Goal: Information Seeking & Learning: Learn about a topic

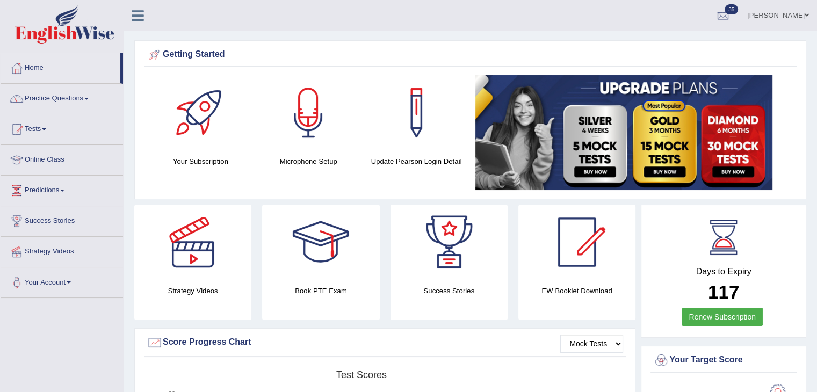
drag, startPoint x: 783, startPoint y: 16, endPoint x: 781, endPoint y: 23, distance: 7.5
click at [783, 16] on link "Shail wadhwa" at bounding box center [778, 14] width 78 height 28
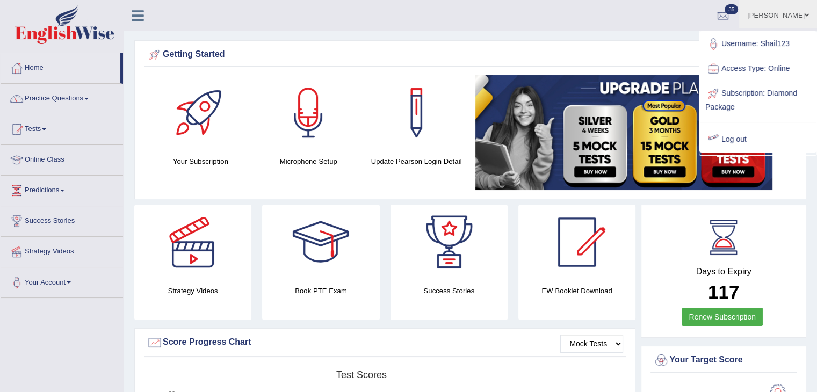
click at [755, 140] on link "Log out" at bounding box center [758, 139] width 116 height 25
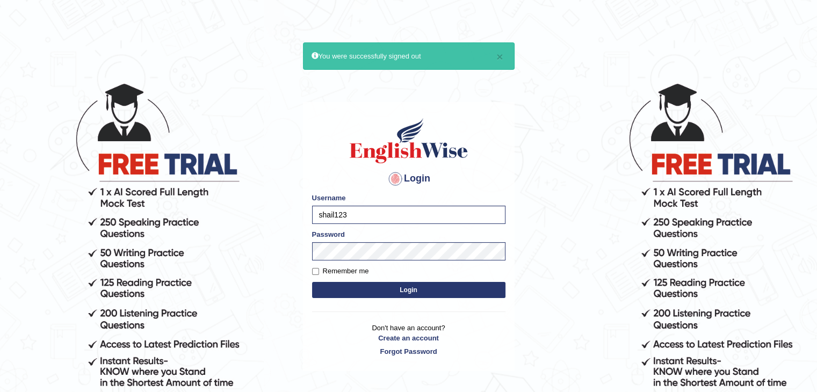
drag, startPoint x: 0, startPoint y: 0, endPoint x: 326, endPoint y: 172, distance: 368.9
click at [326, 172] on h4 "Login" at bounding box center [408, 178] width 193 height 17
click at [365, 211] on input "shail123" at bounding box center [408, 215] width 193 height 18
type input "Simkaur"
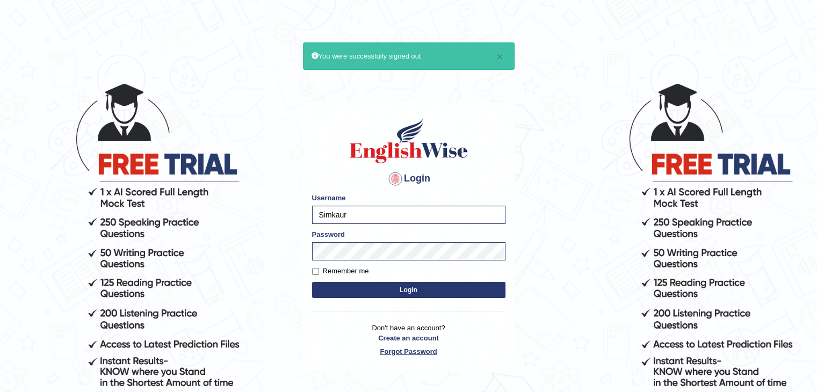
click at [395, 353] on link "Forgot Password" at bounding box center [408, 351] width 193 height 10
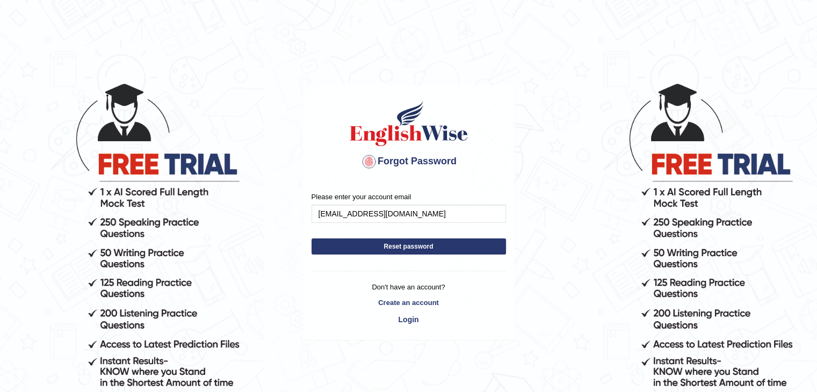
type input "prabhsimrankaur020@gmail.com"
click at [380, 244] on button "Reset password" at bounding box center [408, 246] width 194 height 16
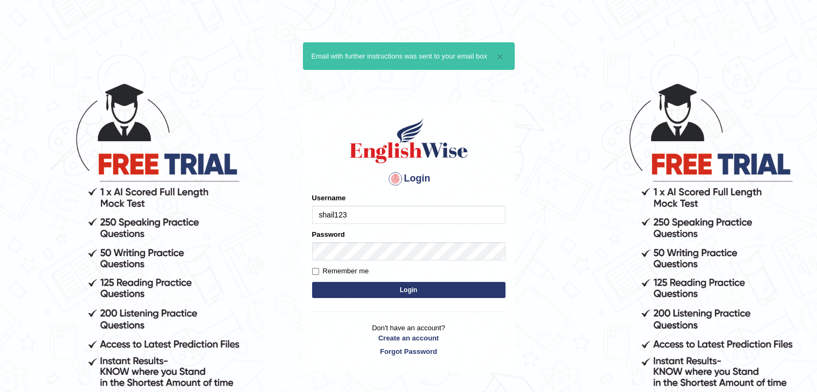
click at [350, 213] on input "shail123" at bounding box center [408, 215] width 193 height 18
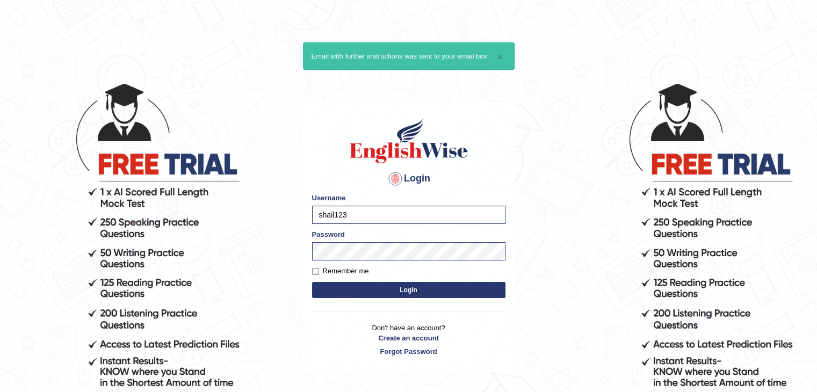
click at [350, 213] on input "shail123" at bounding box center [408, 215] width 193 height 18
type input "simkaur"
click at [312, 282] on button "Login" at bounding box center [408, 290] width 193 height 16
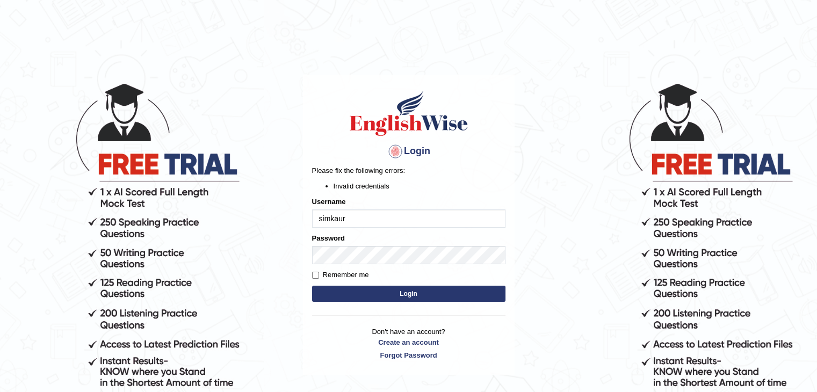
click at [324, 237] on label "Password" at bounding box center [328, 238] width 33 height 10
click at [329, 289] on button "Login" at bounding box center [408, 294] width 193 height 16
click at [532, 151] on body "Login Please fix the following errors: Invalid credentials Username simkaur Pas…" at bounding box center [408, 237] width 817 height 392
click at [323, 215] on input "simkaur" at bounding box center [408, 218] width 193 height 18
type input "Simkaur"
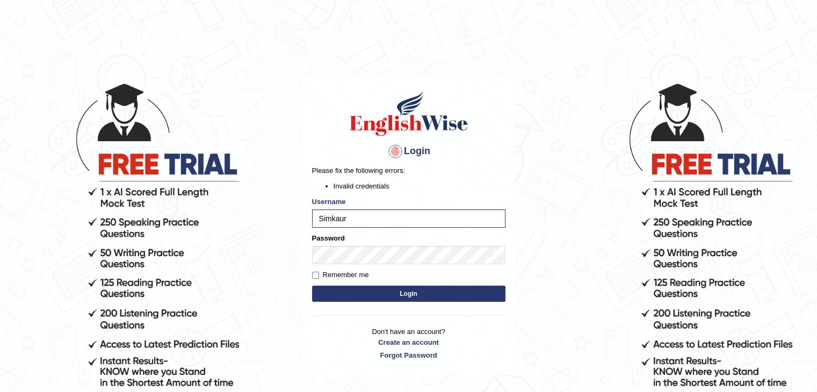
click at [492, 300] on button "Login" at bounding box center [408, 294] width 193 height 16
click at [431, 142] on div "Login Please fix the following errors: Invalid credentials Username Simkaur Pas…" at bounding box center [409, 225] width 212 height 300
click at [312, 286] on button "Login" at bounding box center [408, 294] width 193 height 16
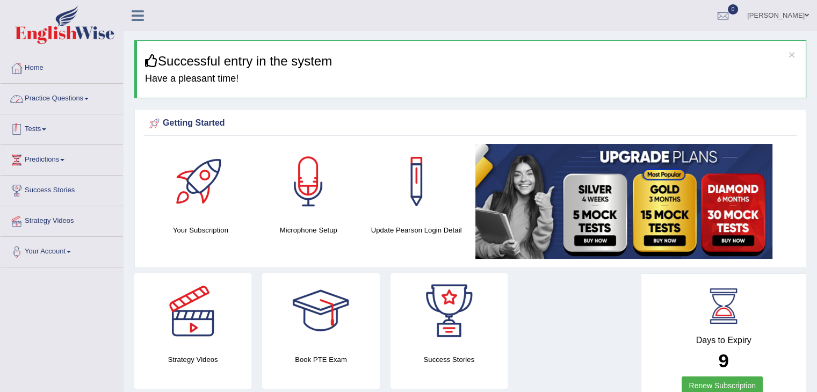
drag, startPoint x: 77, startPoint y: 102, endPoint x: 83, endPoint y: 175, distance: 73.2
click at [77, 102] on link "Practice Questions" at bounding box center [62, 97] width 122 height 27
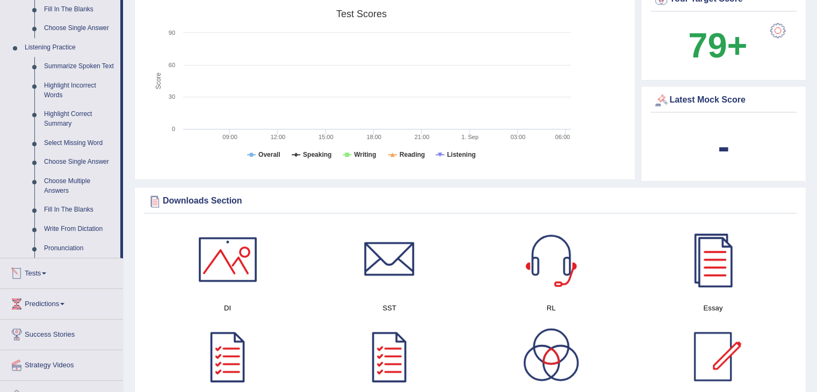
scroll to position [537, 0]
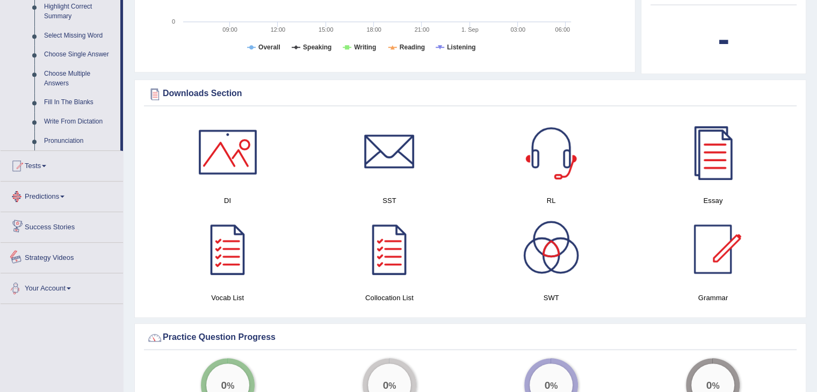
click at [63, 284] on link "Your Account" at bounding box center [62, 286] width 122 height 27
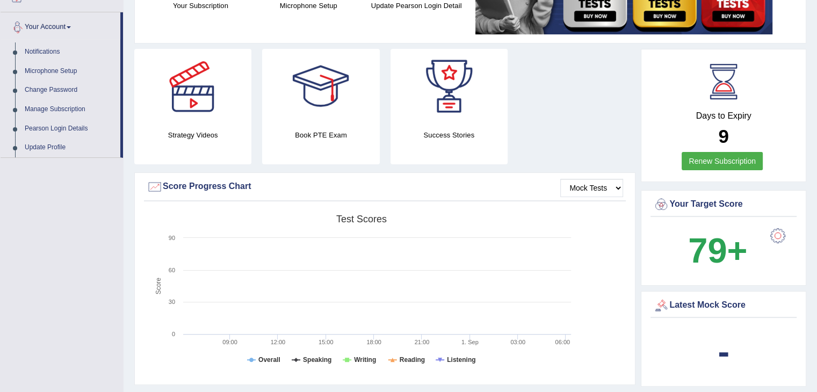
scroll to position [236, 0]
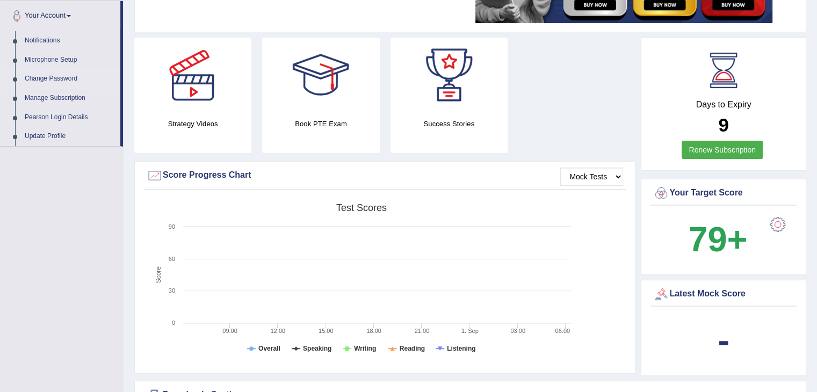
click at [61, 80] on link "Change Password" at bounding box center [70, 78] width 100 height 19
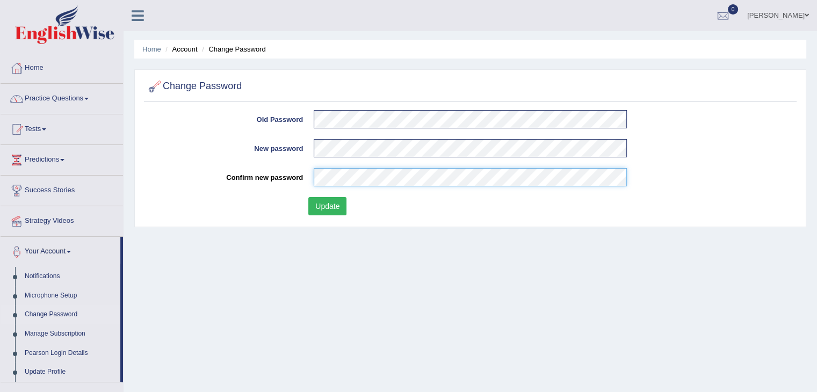
click at [308, 197] on button "Update" at bounding box center [327, 206] width 38 height 18
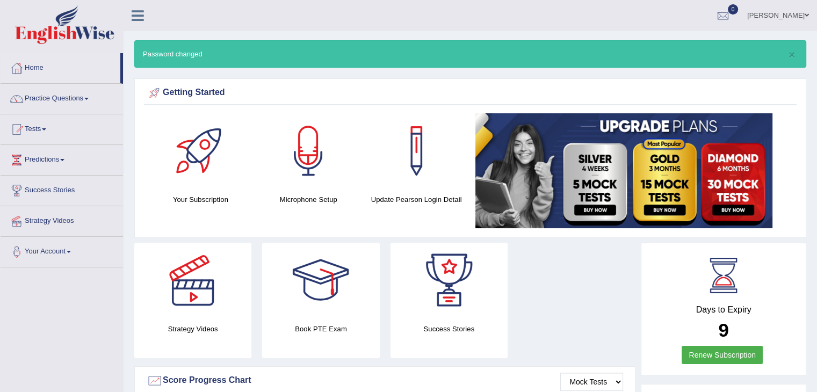
click at [760, 20] on link "[PERSON_NAME]" at bounding box center [778, 14] width 78 height 28
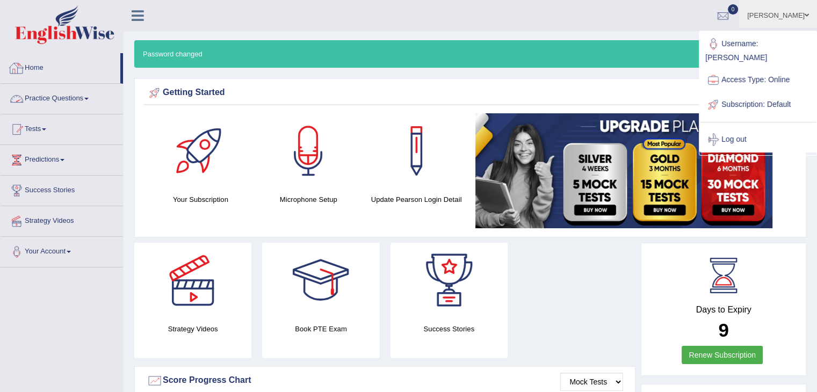
drag, startPoint x: 84, startPoint y: 99, endPoint x: 100, endPoint y: 146, distance: 49.4
click at [84, 99] on link "Practice Questions" at bounding box center [62, 97] width 122 height 27
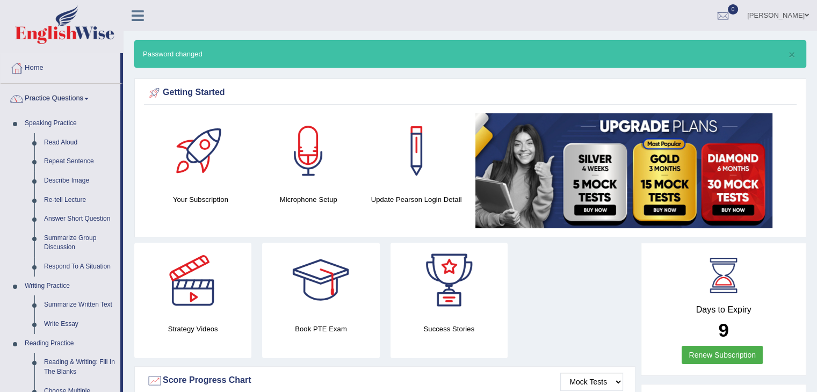
drag, startPoint x: 67, startPoint y: 140, endPoint x: 263, endPoint y: 138, distance: 196.0
click at [67, 140] on link "Read Aloud" at bounding box center [79, 142] width 81 height 19
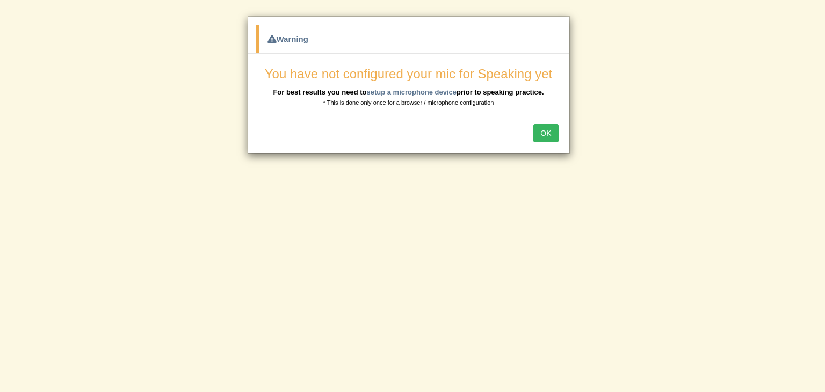
click at [548, 139] on button "OK" at bounding box center [545, 133] width 25 height 18
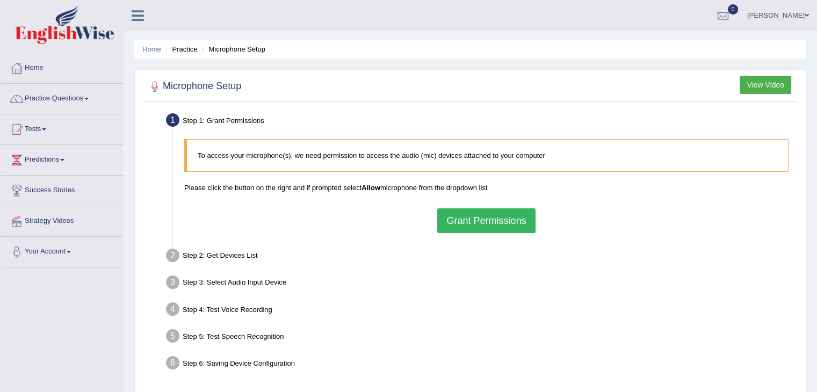
click at [477, 227] on button "Grant Permissions" at bounding box center [486, 220] width 98 height 25
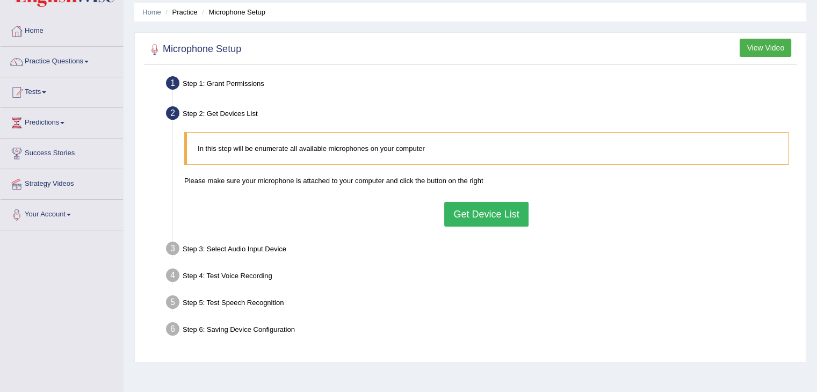
scroll to position [54, 0]
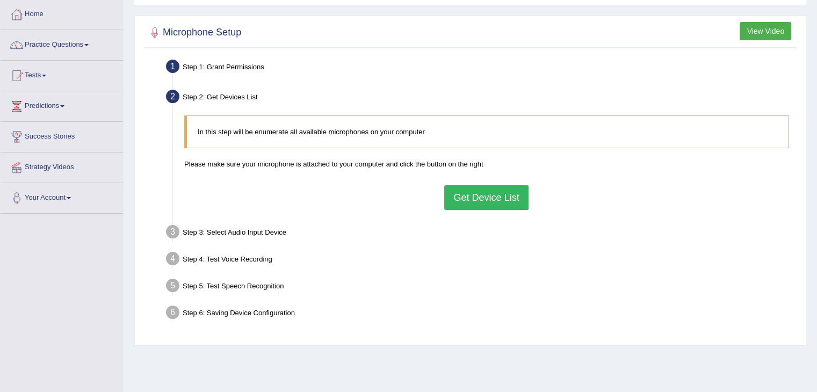
click at [461, 198] on button "Get Device List" at bounding box center [486, 197] width 84 height 25
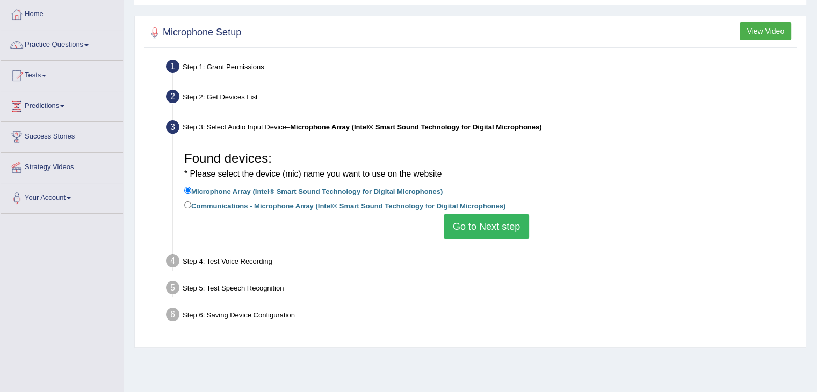
click at [213, 208] on label "Communications - Microphone Array (Intel® Smart Sound Technology for Digital Mi…" at bounding box center [344, 205] width 321 height 12
click at [191, 208] on input "Communications - Microphone Array (Intel® Smart Sound Technology for Digital Mi…" at bounding box center [187, 204] width 7 height 7
radio input "true"
click at [478, 226] on button "Go to Next step" at bounding box center [485, 226] width 85 height 25
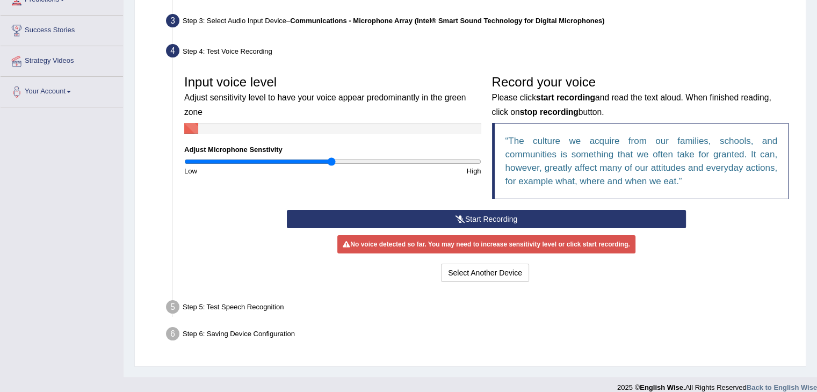
scroll to position [161, 0]
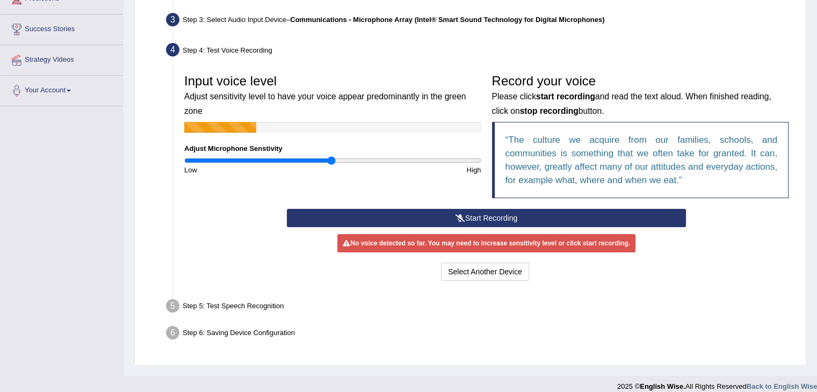
click at [455, 220] on icon at bounding box center [460, 218] width 10 height 8
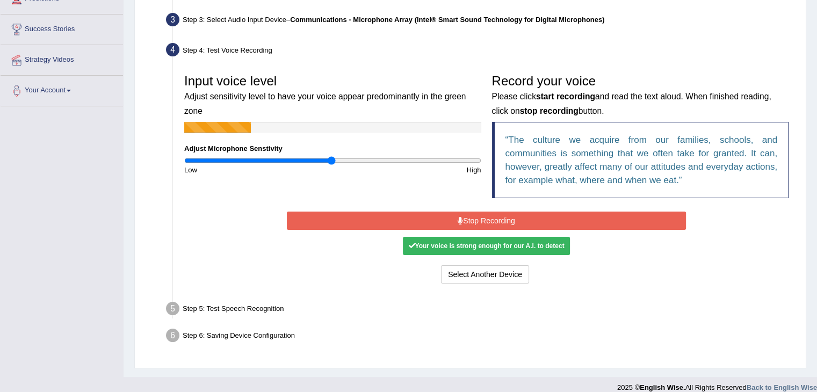
click at [455, 220] on button "Stop Recording" at bounding box center [486, 221] width 399 height 18
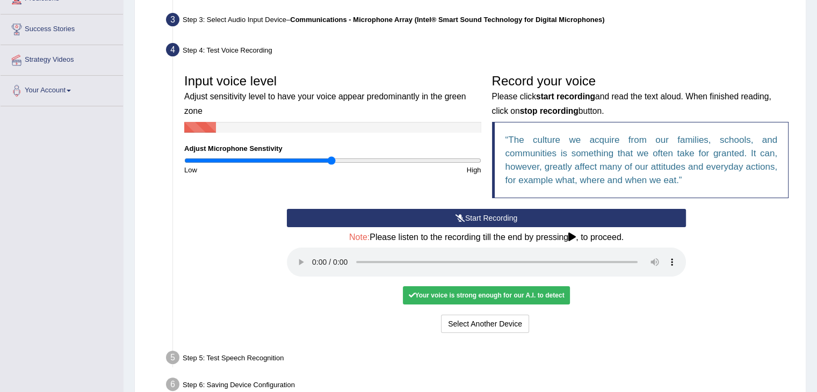
click at [336, 217] on button "Start Recording" at bounding box center [486, 218] width 399 height 18
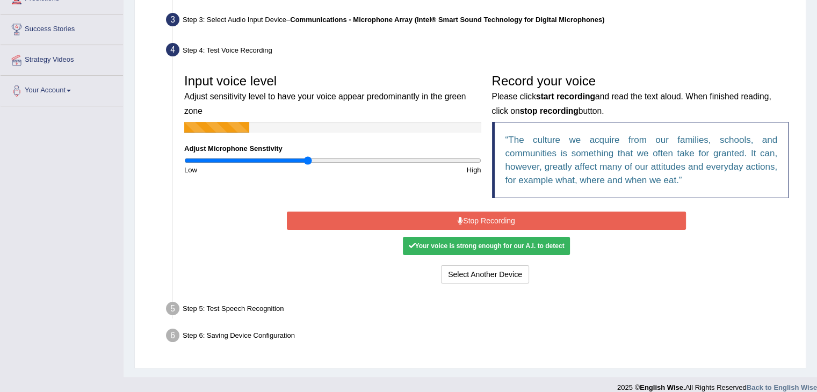
click at [308, 161] on input "range" at bounding box center [332, 160] width 297 height 9
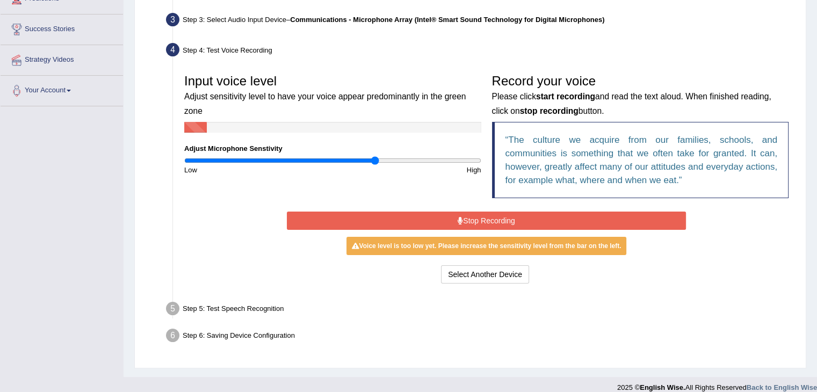
drag, startPoint x: 373, startPoint y: 157, endPoint x: 375, endPoint y: 163, distance: 6.1
type input "1.3"
click at [373, 157] on input "range" at bounding box center [332, 160] width 297 height 9
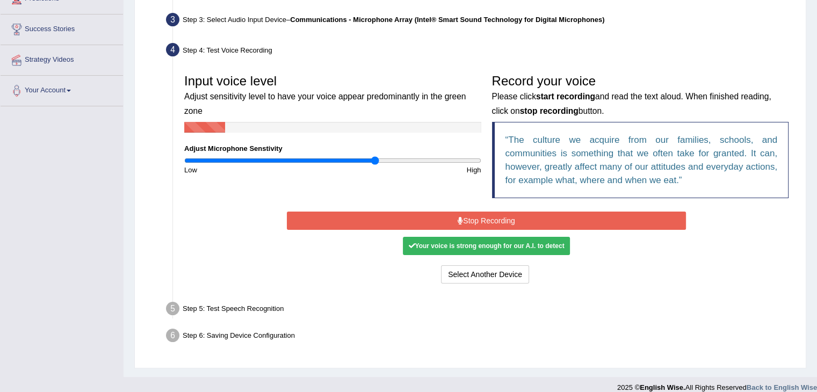
click at [423, 222] on button "Stop Recording" at bounding box center [486, 221] width 399 height 18
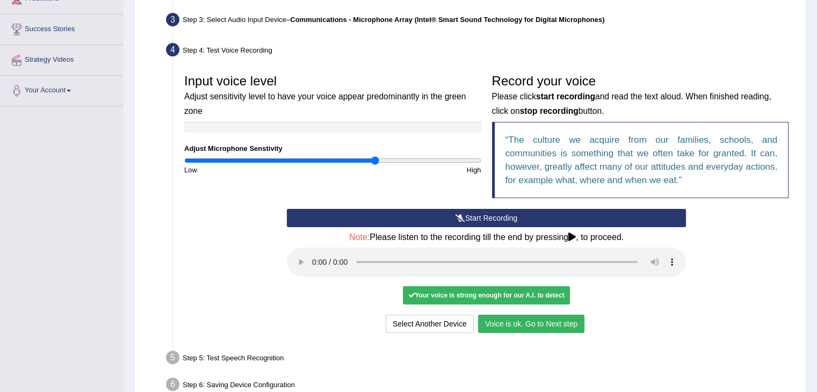
click at [532, 328] on button "Voice is ok. Go to Next step" at bounding box center [531, 324] width 106 height 18
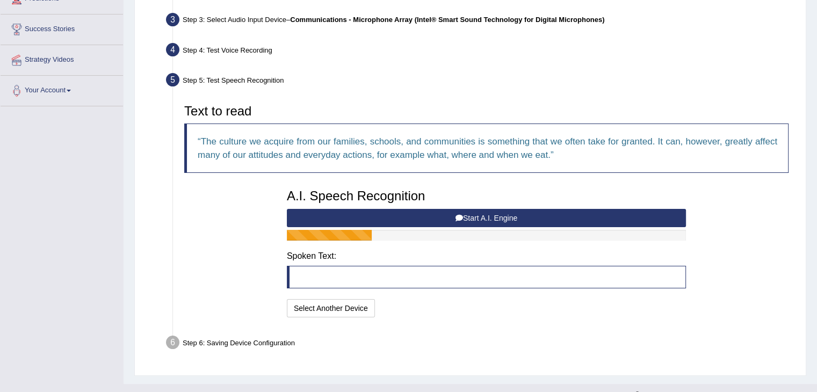
click at [462, 213] on button "Start A.I. Engine" at bounding box center [486, 218] width 399 height 18
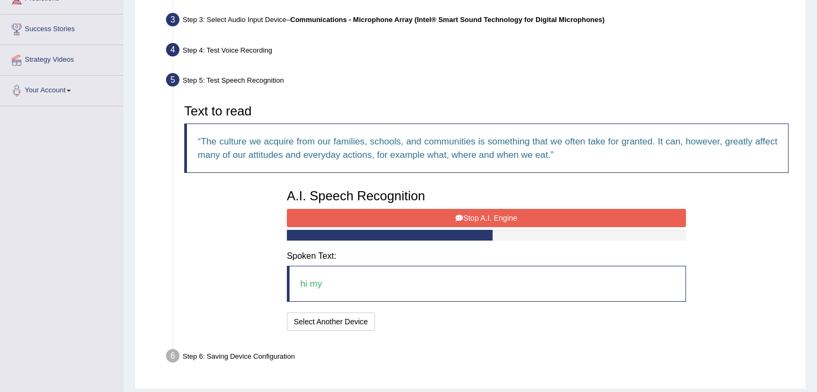
click at [460, 215] on icon at bounding box center [459, 218] width 8 height 8
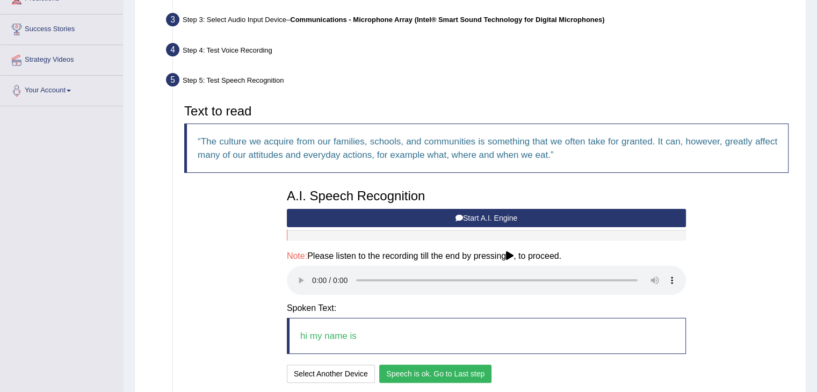
click at [469, 372] on button "Speech is ok. Go to Last step" at bounding box center [435, 374] width 112 height 18
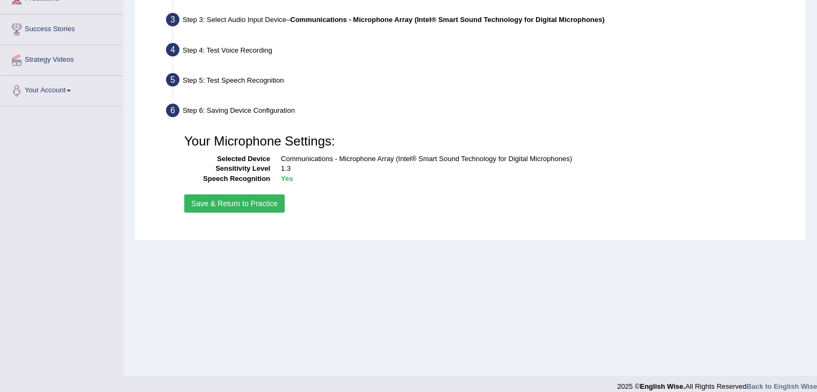
click at [262, 211] on button "Save & Return to Practice" at bounding box center [234, 203] width 100 height 18
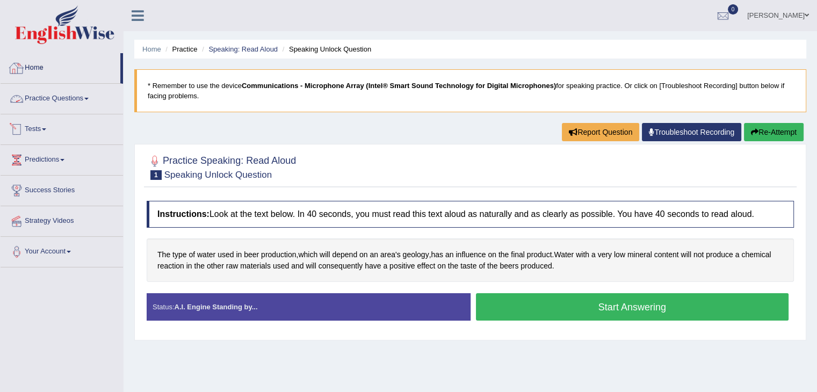
click at [35, 63] on link "Home" at bounding box center [61, 66] width 120 height 27
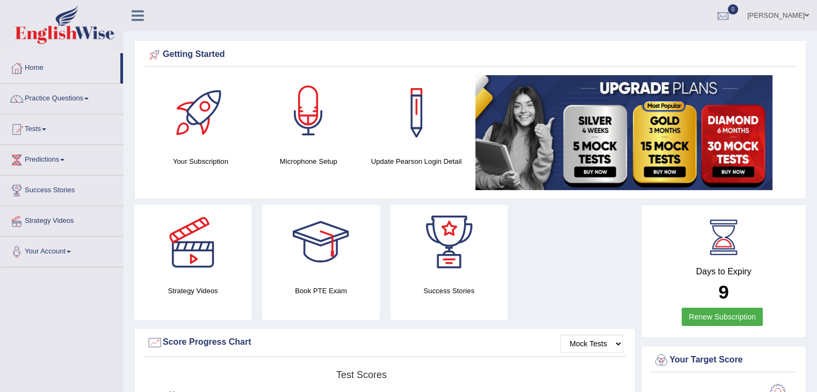
click at [318, 110] on div at bounding box center [308, 112] width 75 height 75
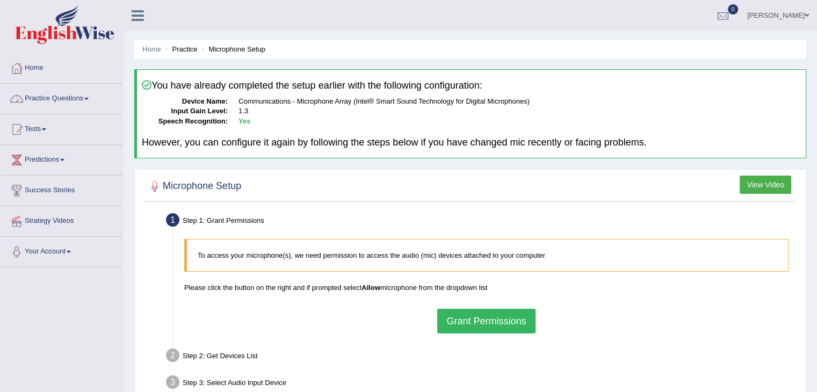
click at [82, 101] on link "Practice Questions" at bounding box center [62, 97] width 122 height 27
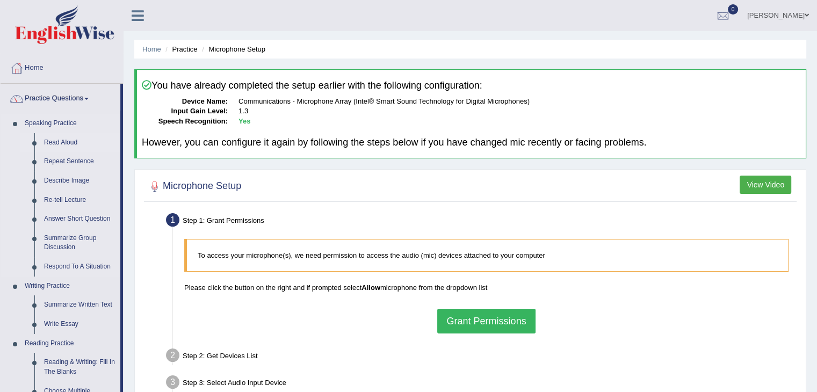
drag, startPoint x: 69, startPoint y: 138, endPoint x: 118, endPoint y: 143, distance: 49.1
click at [69, 138] on link "Read Aloud" at bounding box center [79, 142] width 81 height 19
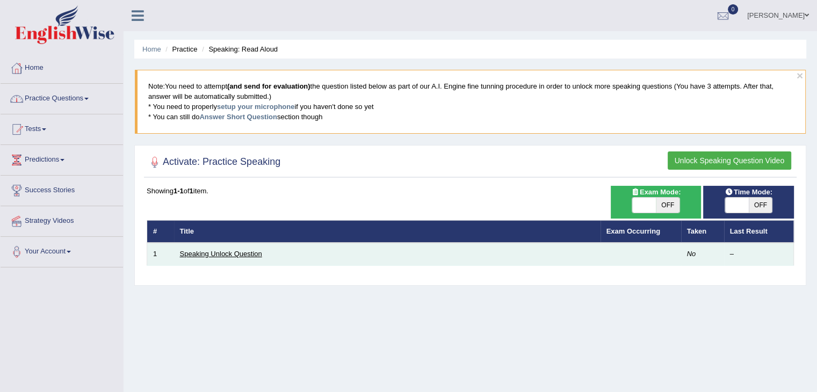
click at [243, 254] on link "Speaking Unlock Question" at bounding box center [221, 254] width 82 height 8
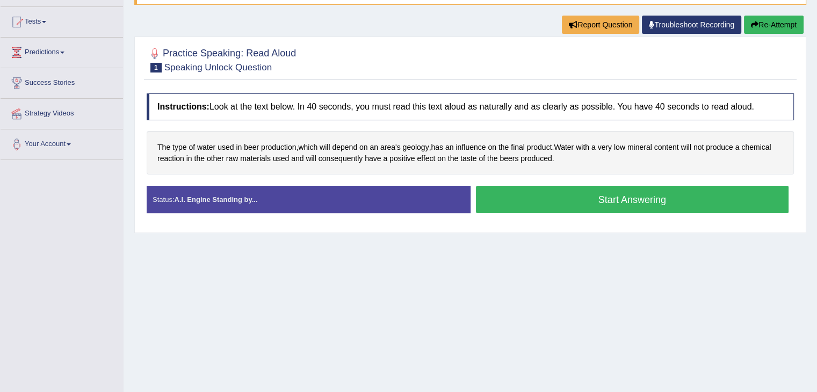
click at [514, 202] on button "Start Answering" at bounding box center [632, 199] width 313 height 27
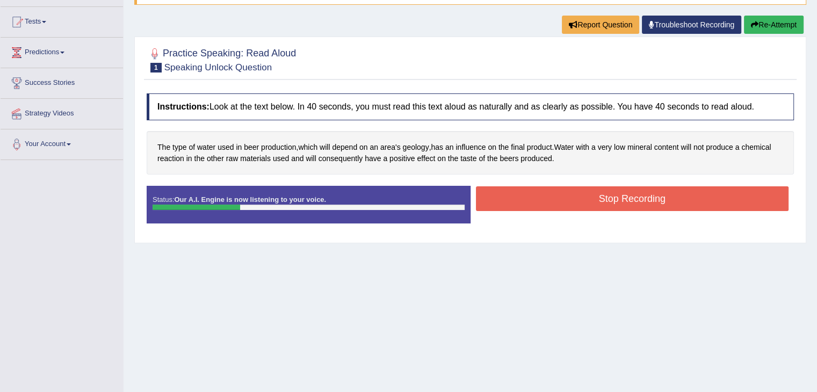
click at [583, 197] on button "Stop Recording" at bounding box center [632, 198] width 313 height 25
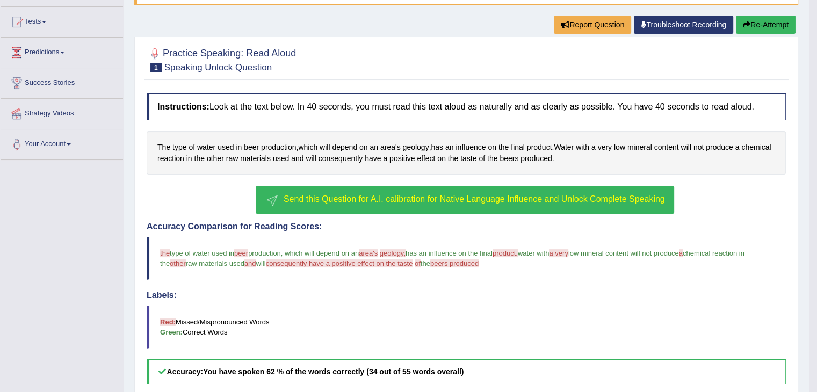
click at [445, 204] on button "Send this Question for A.I. calibration for Native Language Influence and Unloc…" at bounding box center [465, 200] width 418 height 28
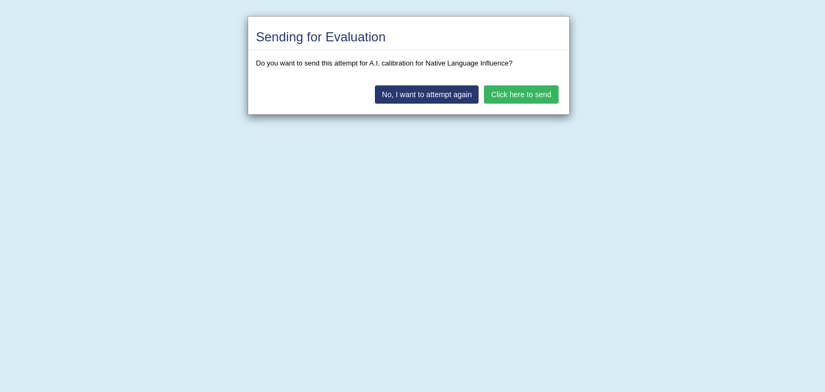
click at [528, 93] on button "Click here to send" at bounding box center [521, 94] width 74 height 18
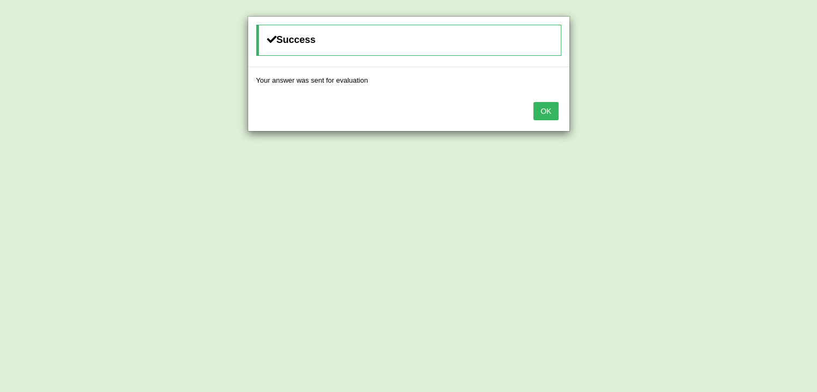
click at [550, 109] on button "OK" at bounding box center [545, 111] width 25 height 18
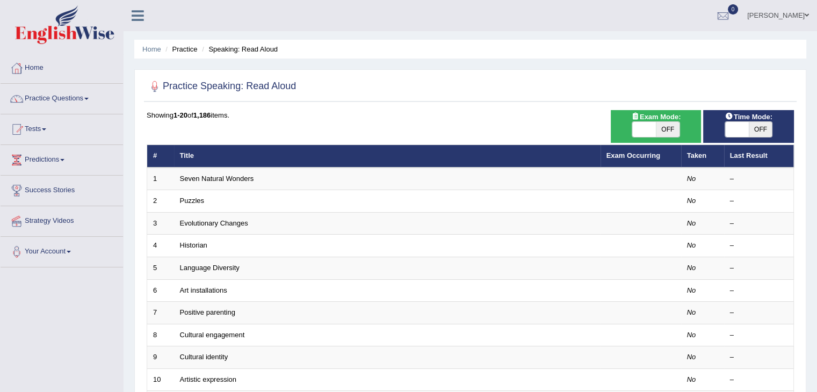
click at [668, 129] on span "OFF" at bounding box center [668, 129] width 24 height 15
checkbox input "true"
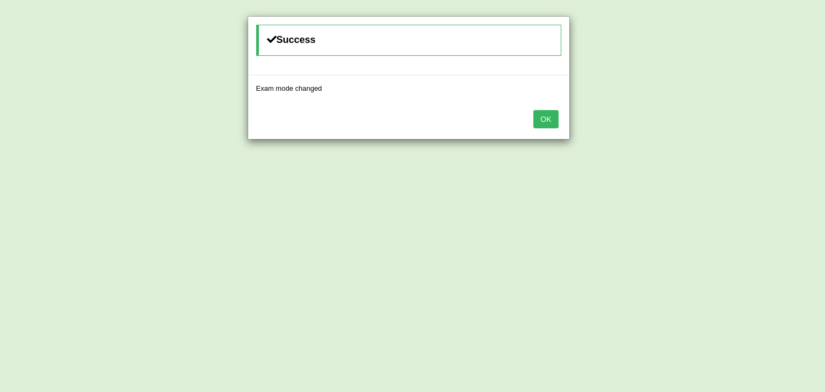
click at [548, 119] on button "OK" at bounding box center [545, 119] width 25 height 18
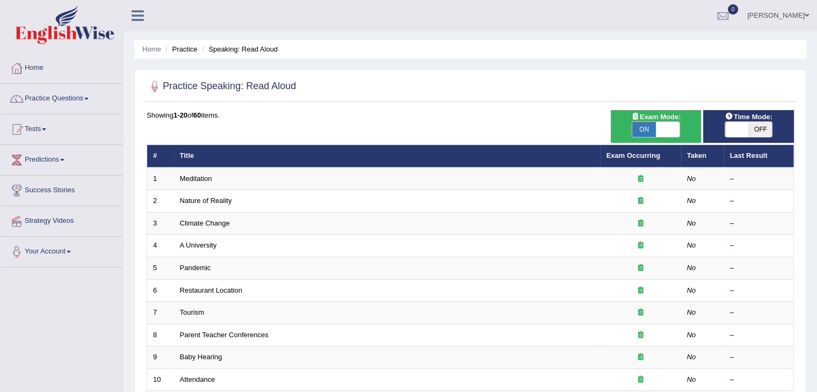
click at [526, 42] on ul "Home Practice Speaking: Read Aloud" at bounding box center [470, 49] width 672 height 19
click at [86, 94] on link "Practice Questions" at bounding box center [62, 97] width 122 height 27
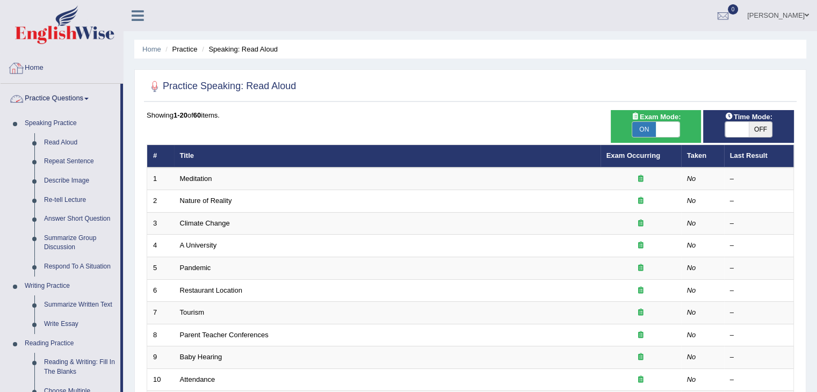
click at [40, 64] on link "Home" at bounding box center [62, 66] width 122 height 27
